Goal: Task Accomplishment & Management: Complete application form

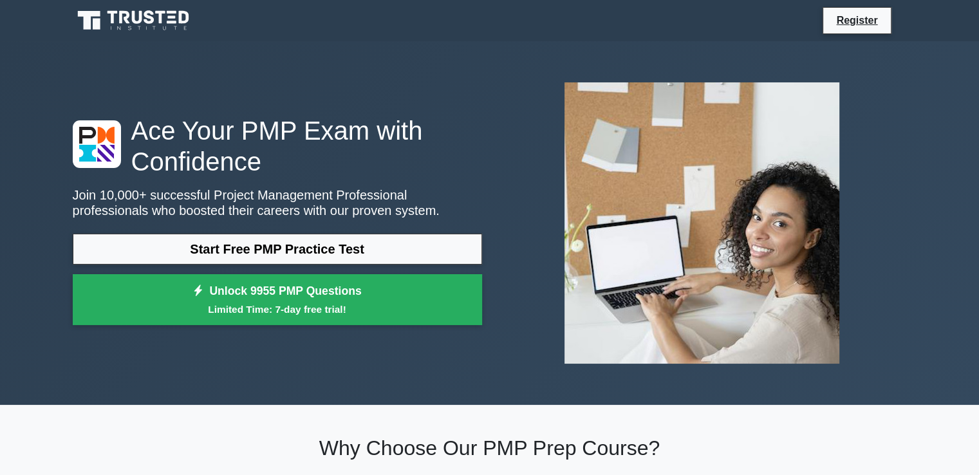
click at [211, 177] on h1 "Ace Your PMP Exam with Confidence" at bounding box center [277, 146] width 409 height 62
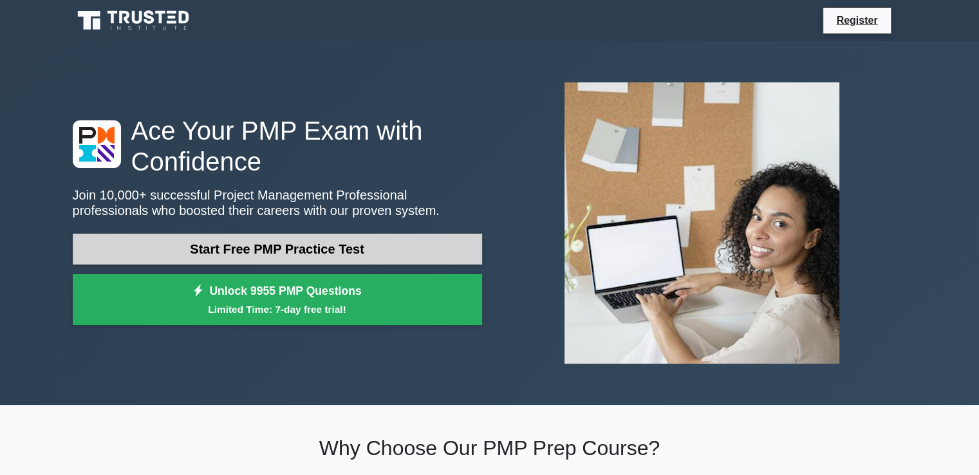
click at [259, 253] on link "Start Free PMP Practice Test" at bounding box center [277, 249] width 409 height 31
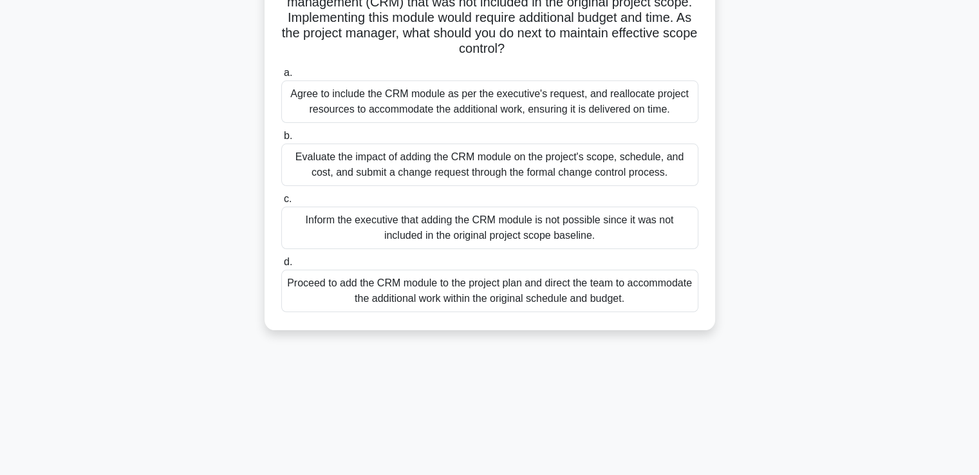
scroll to position [154, 0]
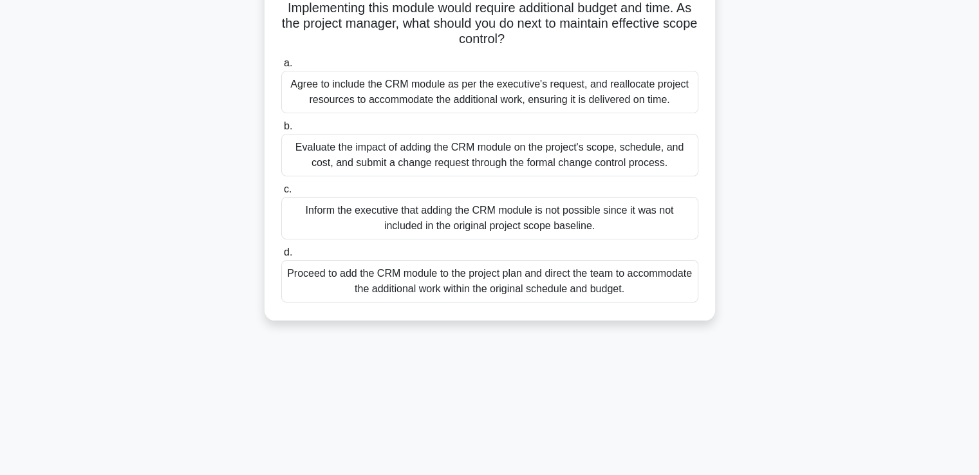
click at [494, 95] on div "Agree to include the CRM module as per the executive's request, and reallocate …" at bounding box center [489, 92] width 417 height 42
click at [281, 68] on input "a. Agree to include the CRM module as per the executive's request, and realloca…" at bounding box center [281, 63] width 0 height 8
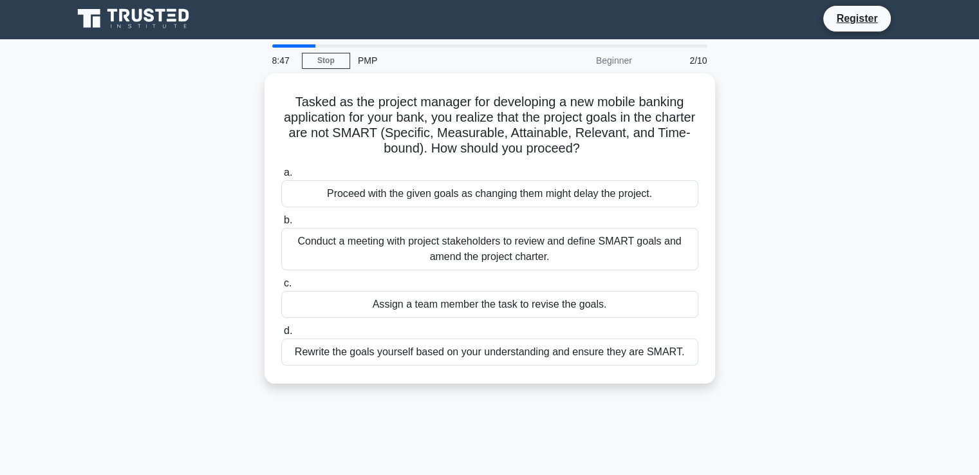
scroll to position [0, 0]
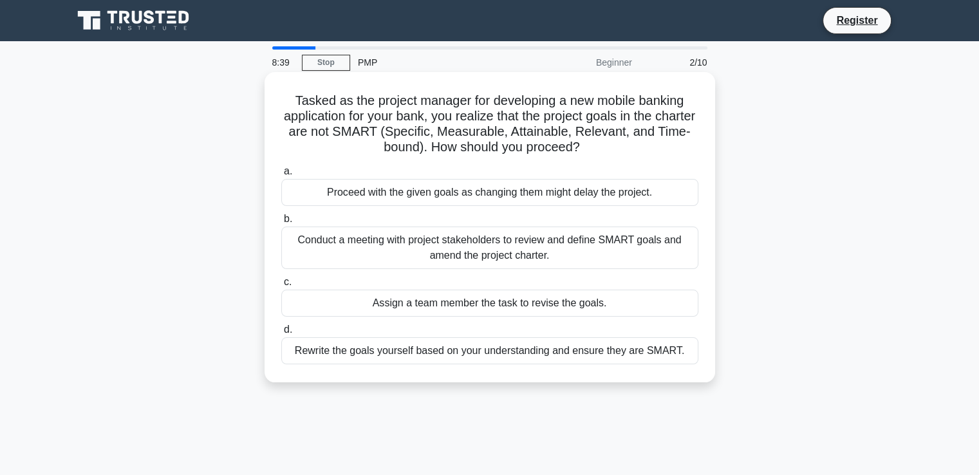
click at [400, 212] on label "b. Conduct a meeting with project stakeholders to review and define SMART goals…" at bounding box center [489, 240] width 417 height 58
click at [281, 215] on input "b. Conduct a meeting with project stakeholders to review and define SMART goals…" at bounding box center [281, 219] width 0 height 8
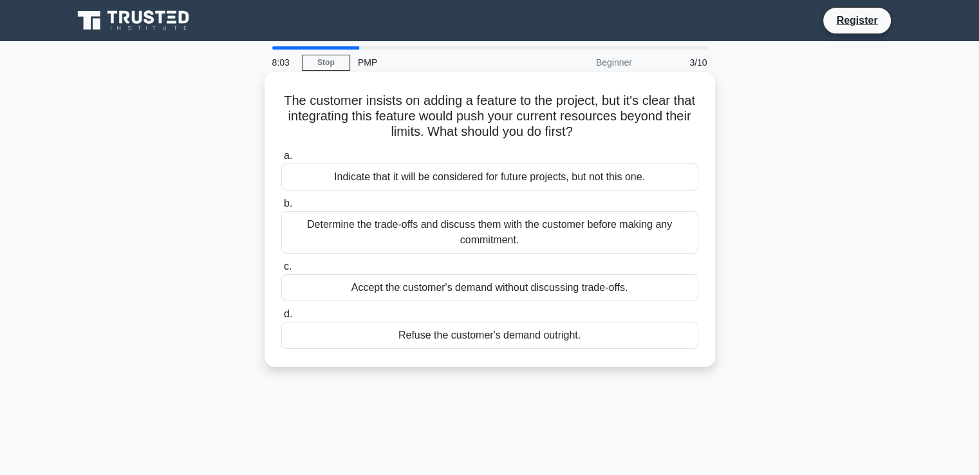
click at [502, 235] on div "Determine the trade-offs and discuss them with the customer before making any c…" at bounding box center [489, 232] width 417 height 42
click at [281, 208] on input "b. Determine the trade-offs and discuss them with the customer before making an…" at bounding box center [281, 203] width 0 height 8
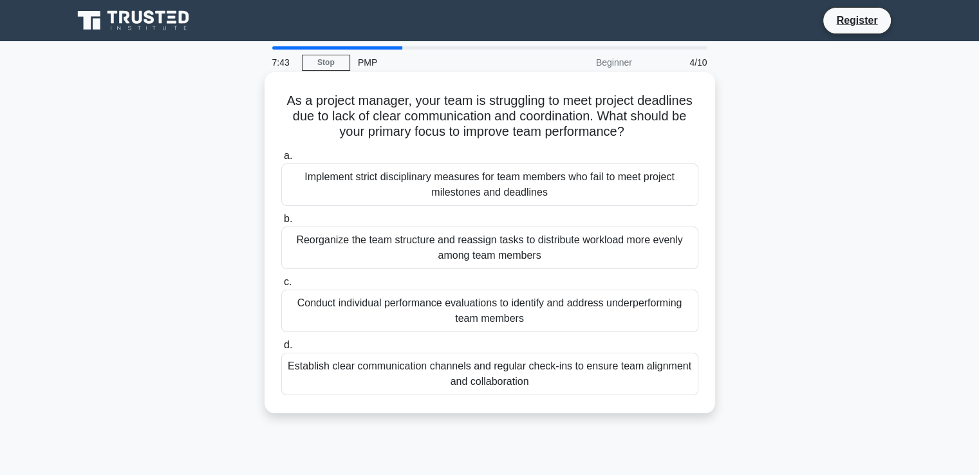
click at [494, 192] on div "Implement strict disciplinary measures for team members who fail to meet projec…" at bounding box center [489, 184] width 417 height 42
click at [281, 160] on input "a. Implement strict disciplinary measures for team members who fail to meet pro…" at bounding box center [281, 156] width 0 height 8
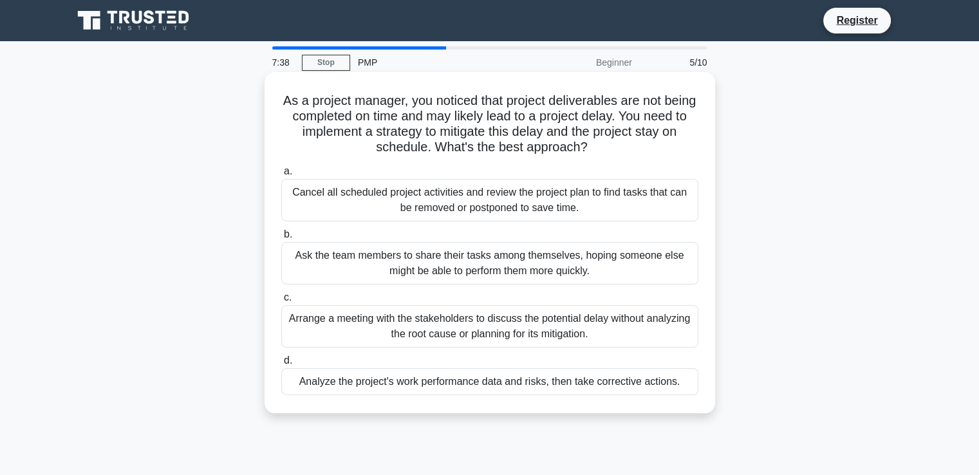
click at [399, 276] on div "Ask the team members to share their tasks among themselves, hoping someone else…" at bounding box center [489, 263] width 417 height 42
click at [281, 239] on input "b. Ask the team members to share their tasks among themselves, hoping someone e…" at bounding box center [281, 234] width 0 height 8
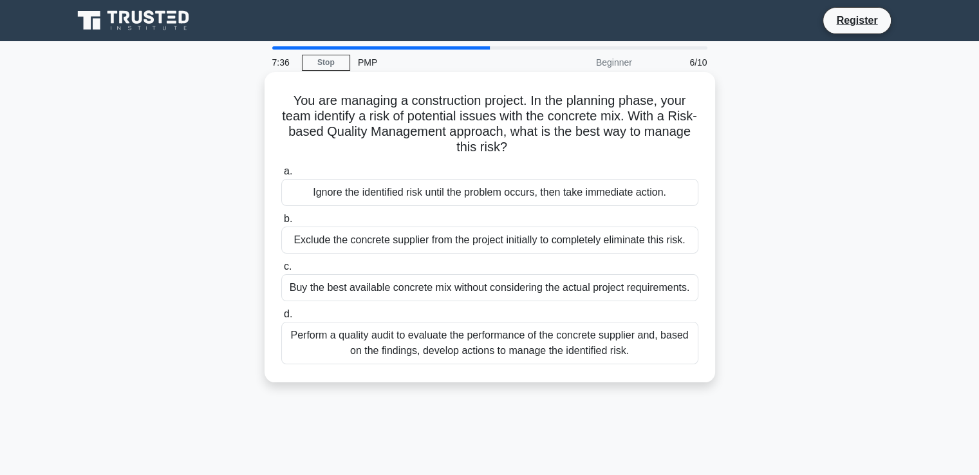
click at [442, 252] on div "Exclude the concrete supplier from the project initially to completely eliminat…" at bounding box center [489, 240] width 417 height 27
click at [281, 223] on input "b. Exclude the concrete supplier from the project initially to completely elimi…" at bounding box center [281, 219] width 0 height 8
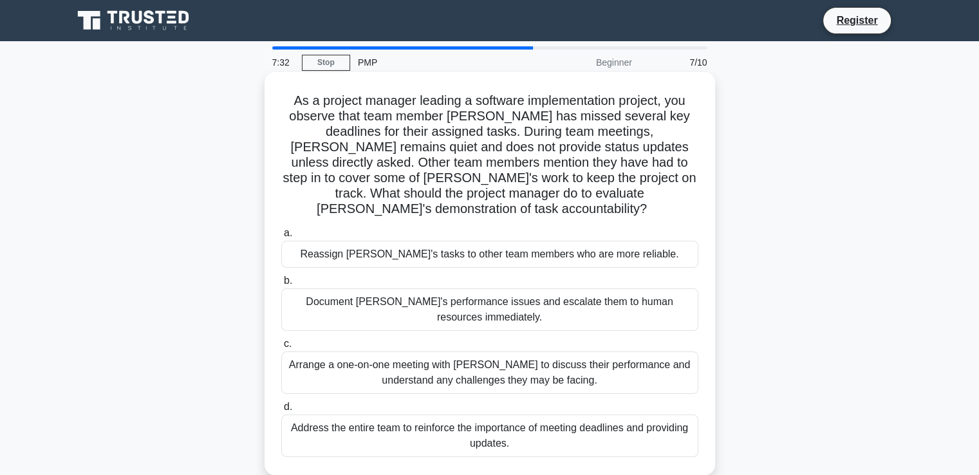
click at [517, 241] on div "Reassign [PERSON_NAME]'s tasks to other team members who are more reliable." at bounding box center [489, 254] width 417 height 27
click at [281, 237] on input "a. Reassign [PERSON_NAME]'s tasks to other team members who are more reliable." at bounding box center [281, 233] width 0 height 8
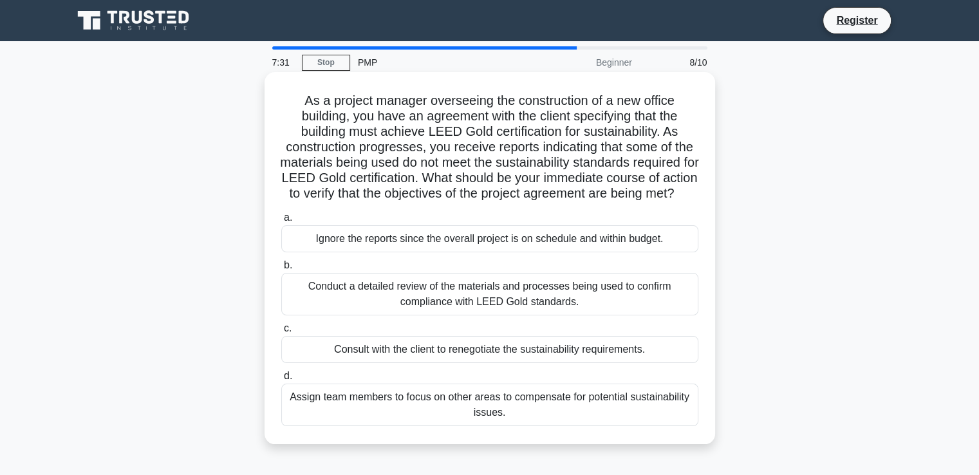
click at [487, 315] on div "Conduct a detailed review of the materials and processes being used to confirm …" at bounding box center [489, 294] width 417 height 42
click at [281, 270] on input "b. Conduct a detailed review of the materials and processes being used to confi…" at bounding box center [281, 265] width 0 height 8
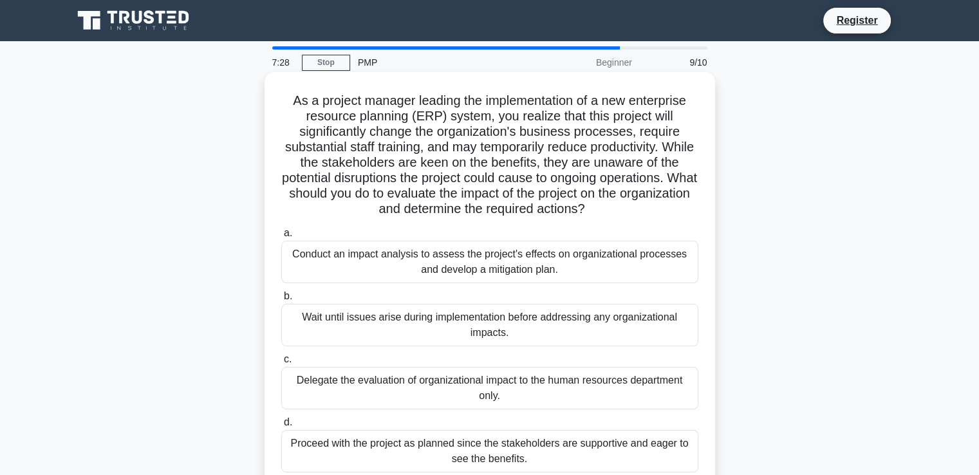
click at [465, 274] on div "Conduct an impact analysis to assess the project's effects on organizational pr…" at bounding box center [489, 262] width 417 height 42
click at [281, 237] on input "a. Conduct an impact analysis to assess the project's effects on organizational…" at bounding box center [281, 233] width 0 height 8
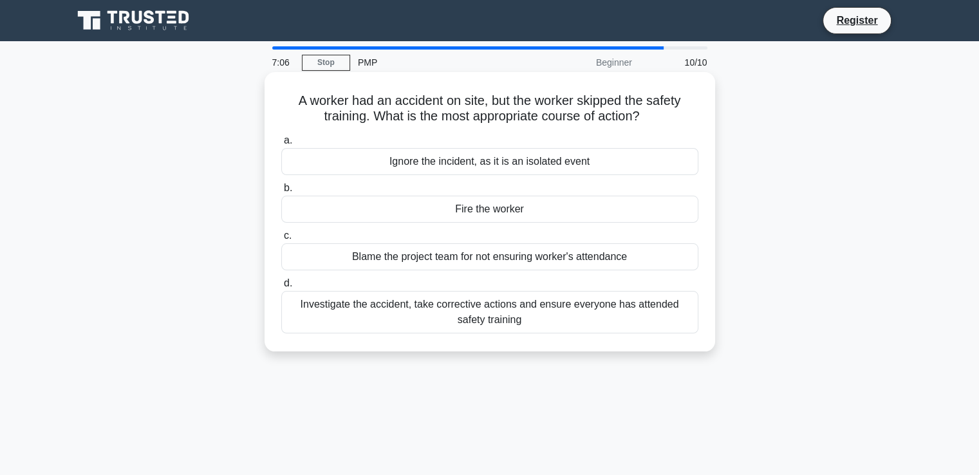
click at [468, 317] on div "Investigate the accident, take corrective actions and ensure everyone has atten…" at bounding box center [489, 312] width 417 height 42
click at [281, 288] on input "d. Investigate the accident, take corrective actions and ensure everyone has at…" at bounding box center [281, 283] width 0 height 8
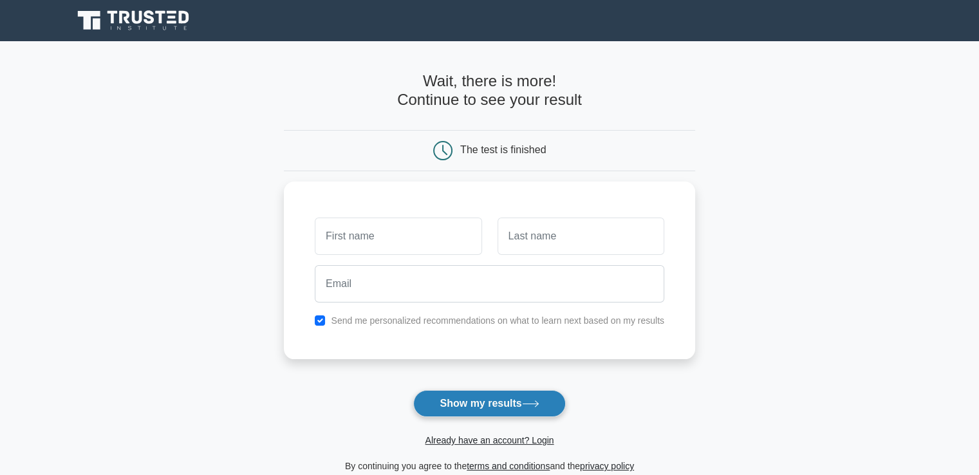
click at [507, 398] on button "Show my results" at bounding box center [489, 403] width 152 height 27
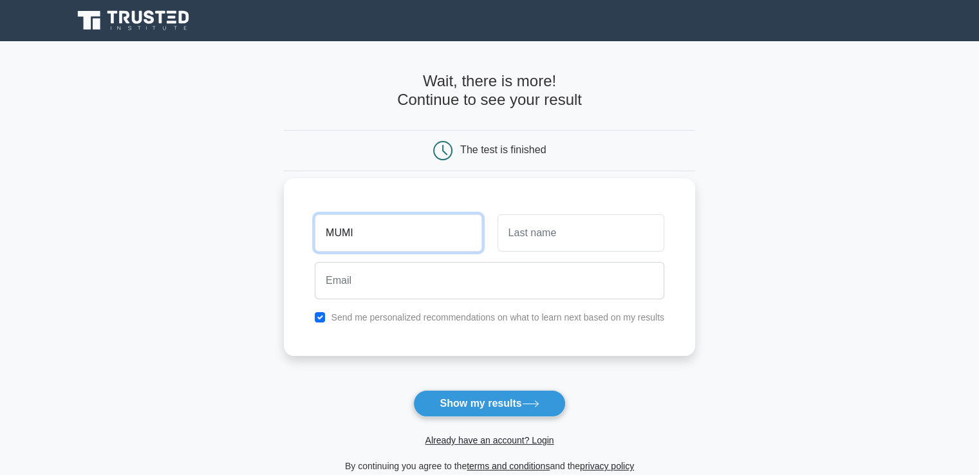
type input "MUMI"
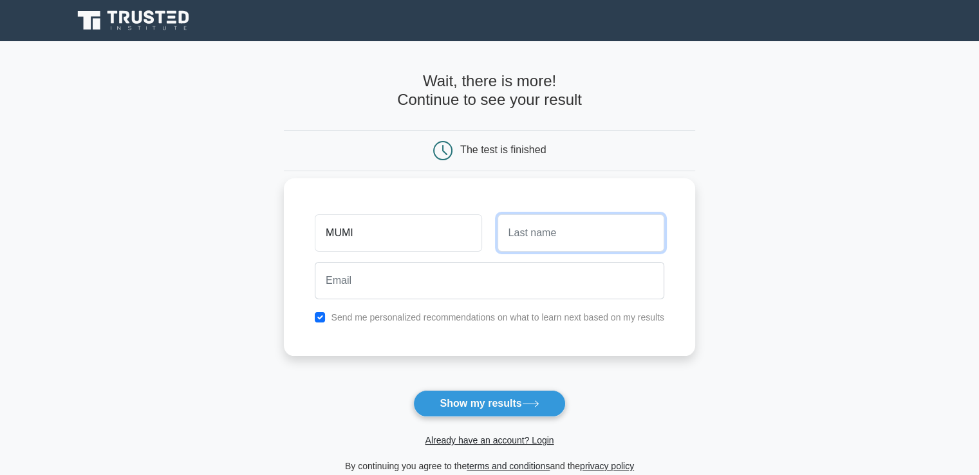
click at [501, 239] on input "text" at bounding box center [580, 232] width 167 height 37
type input "Diel"
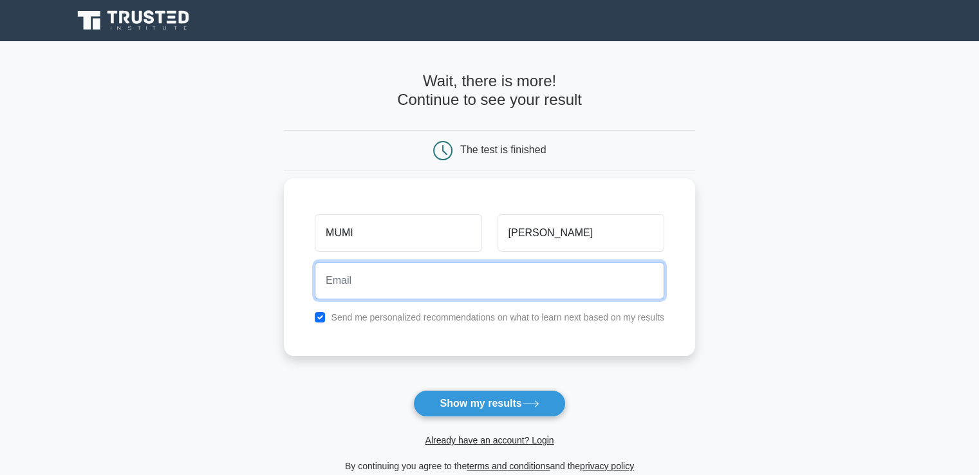
click at [340, 280] on input "email" at bounding box center [489, 280] width 349 height 37
click at [365, 281] on input "dielmika@gmail.com" at bounding box center [489, 280] width 349 height 37
type input "dielmika7@gmail.com"
click at [413, 390] on button "Show my results" at bounding box center [489, 403] width 152 height 27
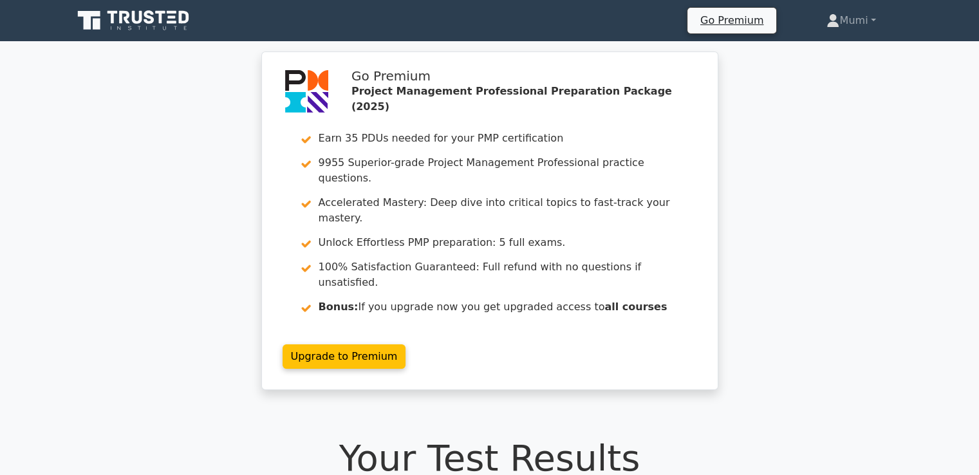
click at [797, 317] on div "Go Premium Project Management Professional Preparation Package (2025) Earn 35 P…" at bounding box center [489, 228] width 979 height 354
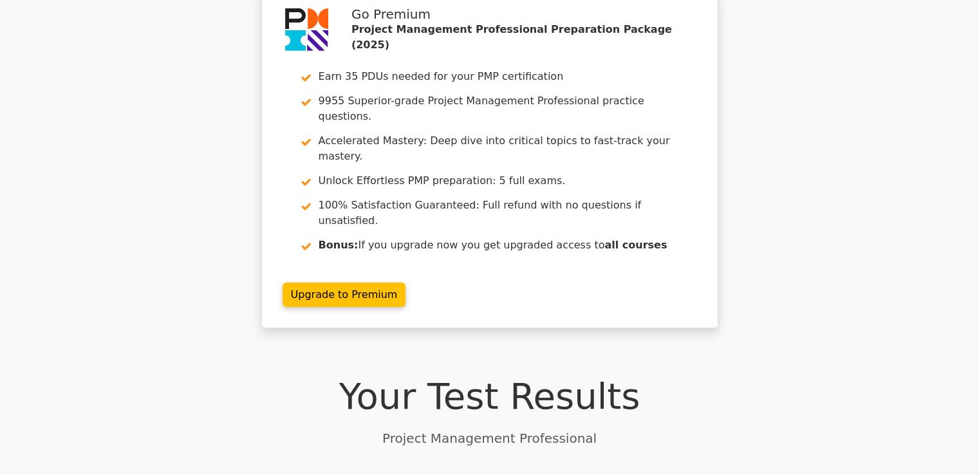
scroll to position [54, 0]
